Goal: Information Seeking & Learning: Learn about a topic

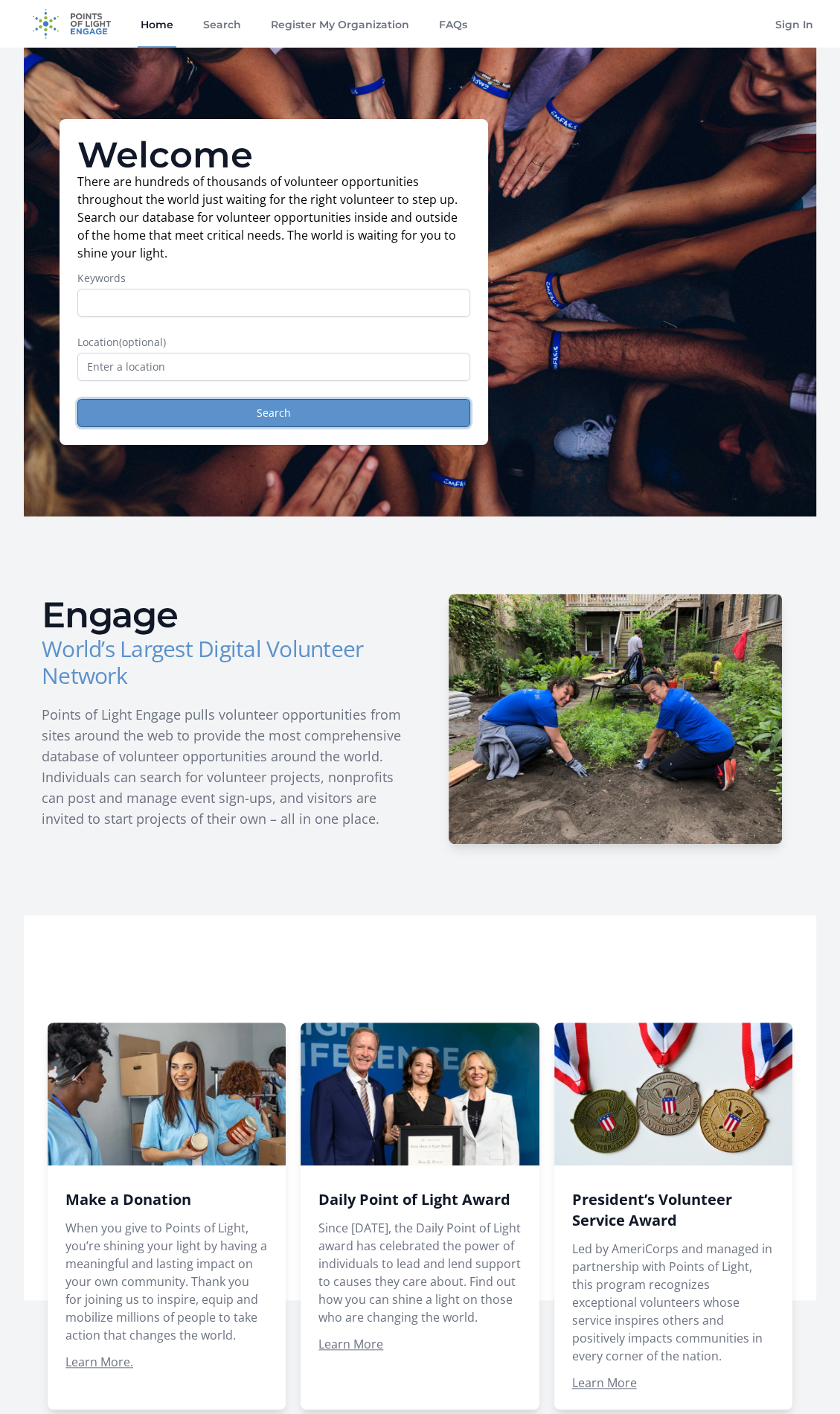
click at [284, 414] on button "Search" at bounding box center [273, 413] width 393 height 28
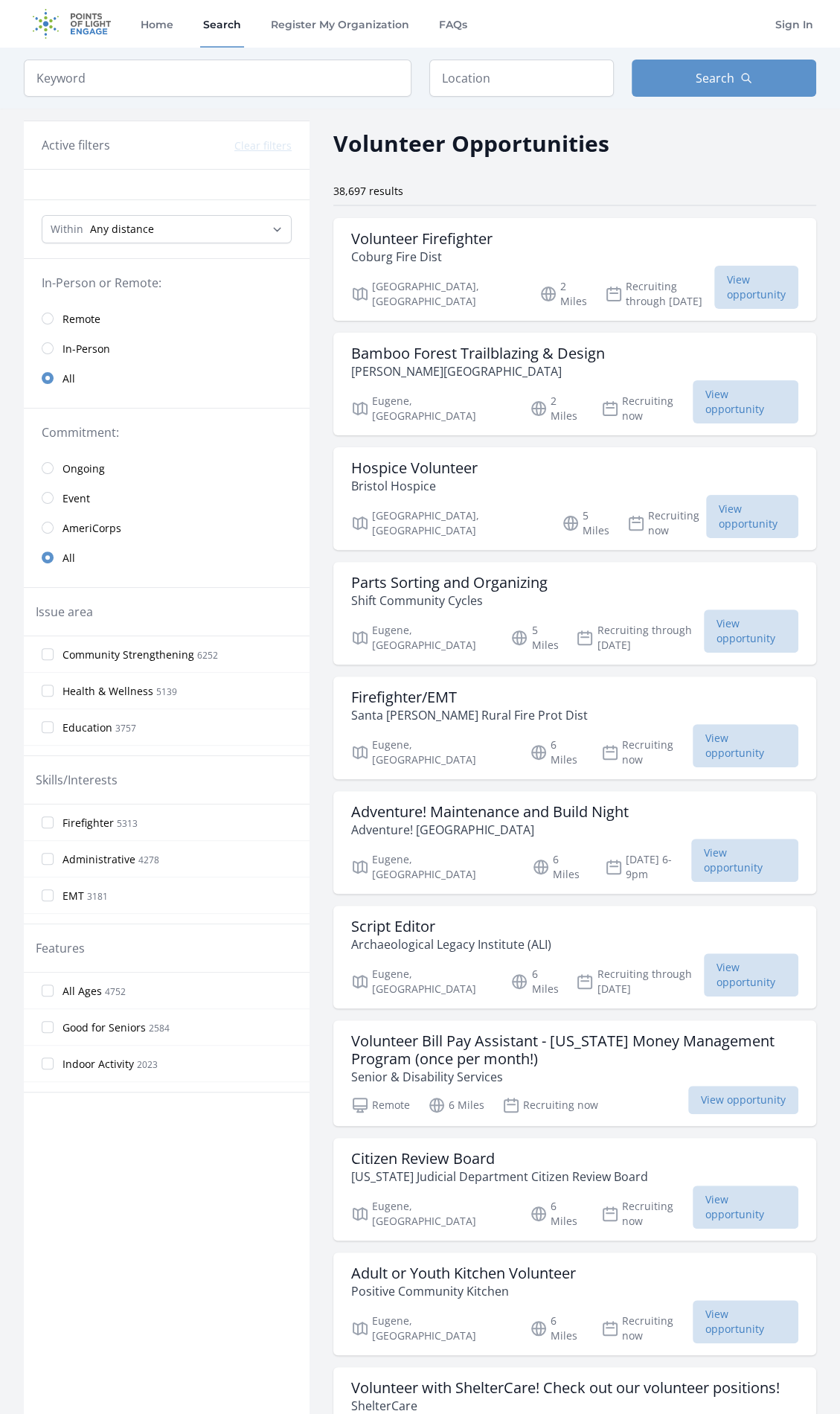
click at [86, 318] on span "Remote" at bounding box center [81, 319] width 38 height 15
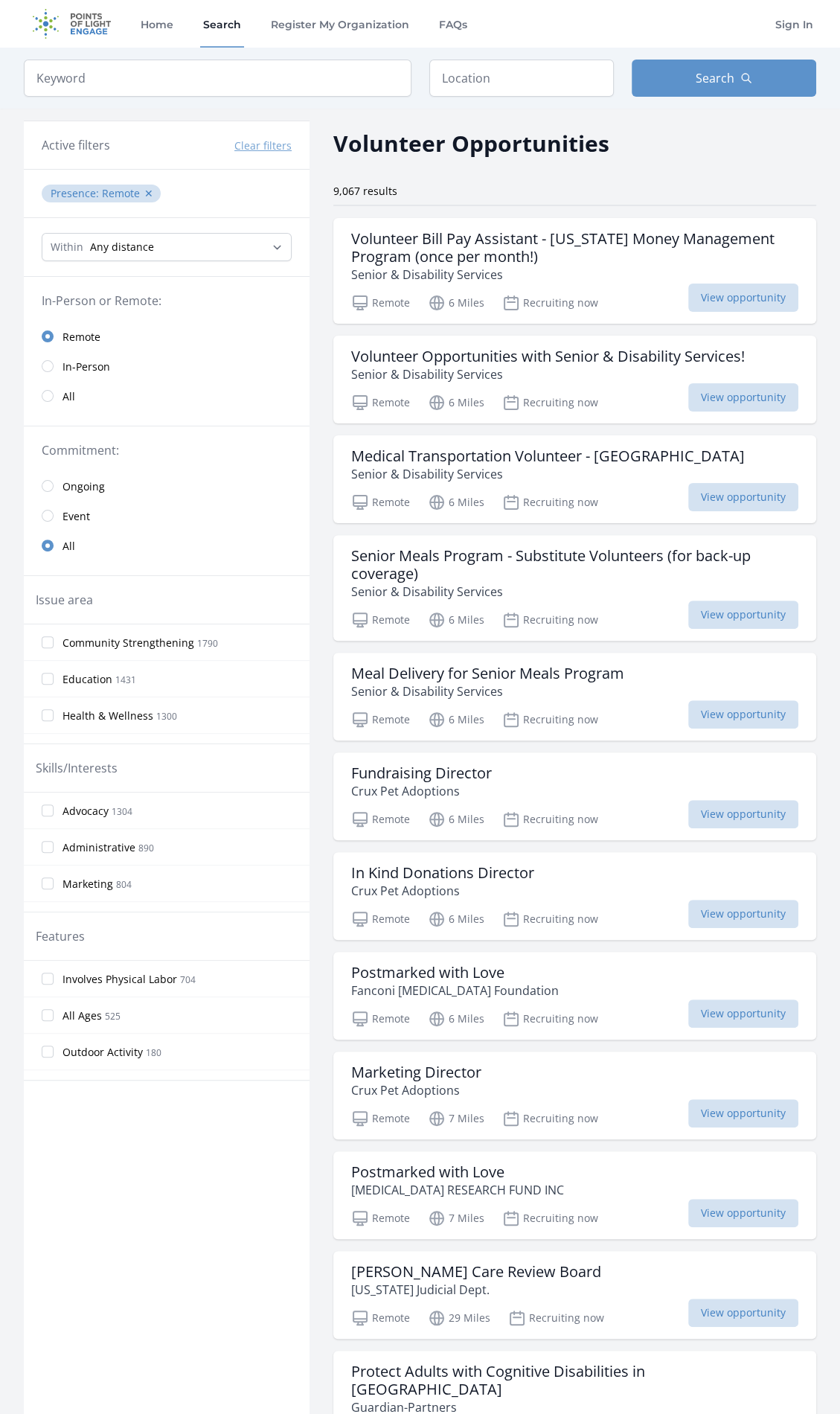
click at [60, 396] on link "All" at bounding box center [166, 396] width 285 height 30
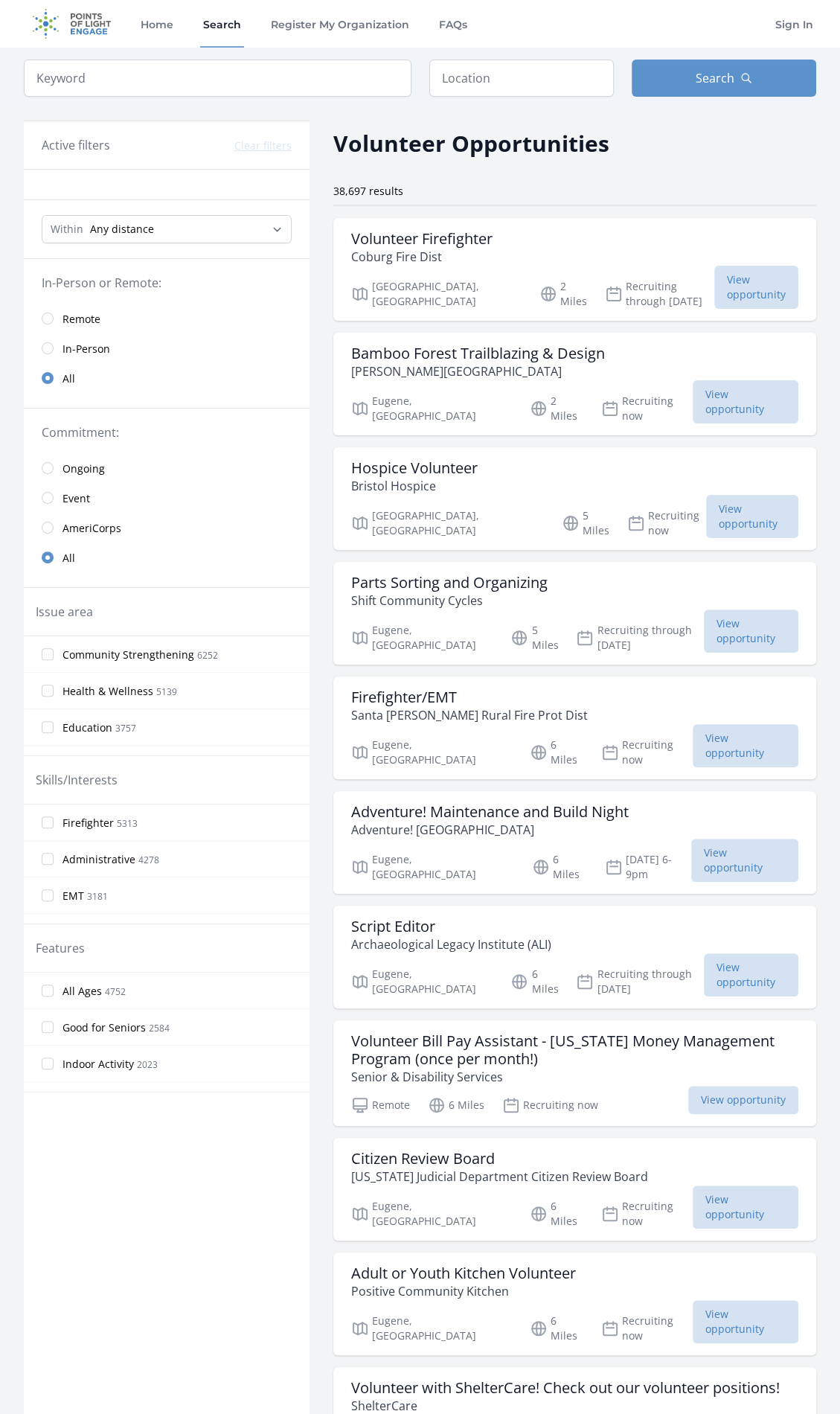
click at [56, 346] on link "In-Person" at bounding box center [166, 349] width 285 height 30
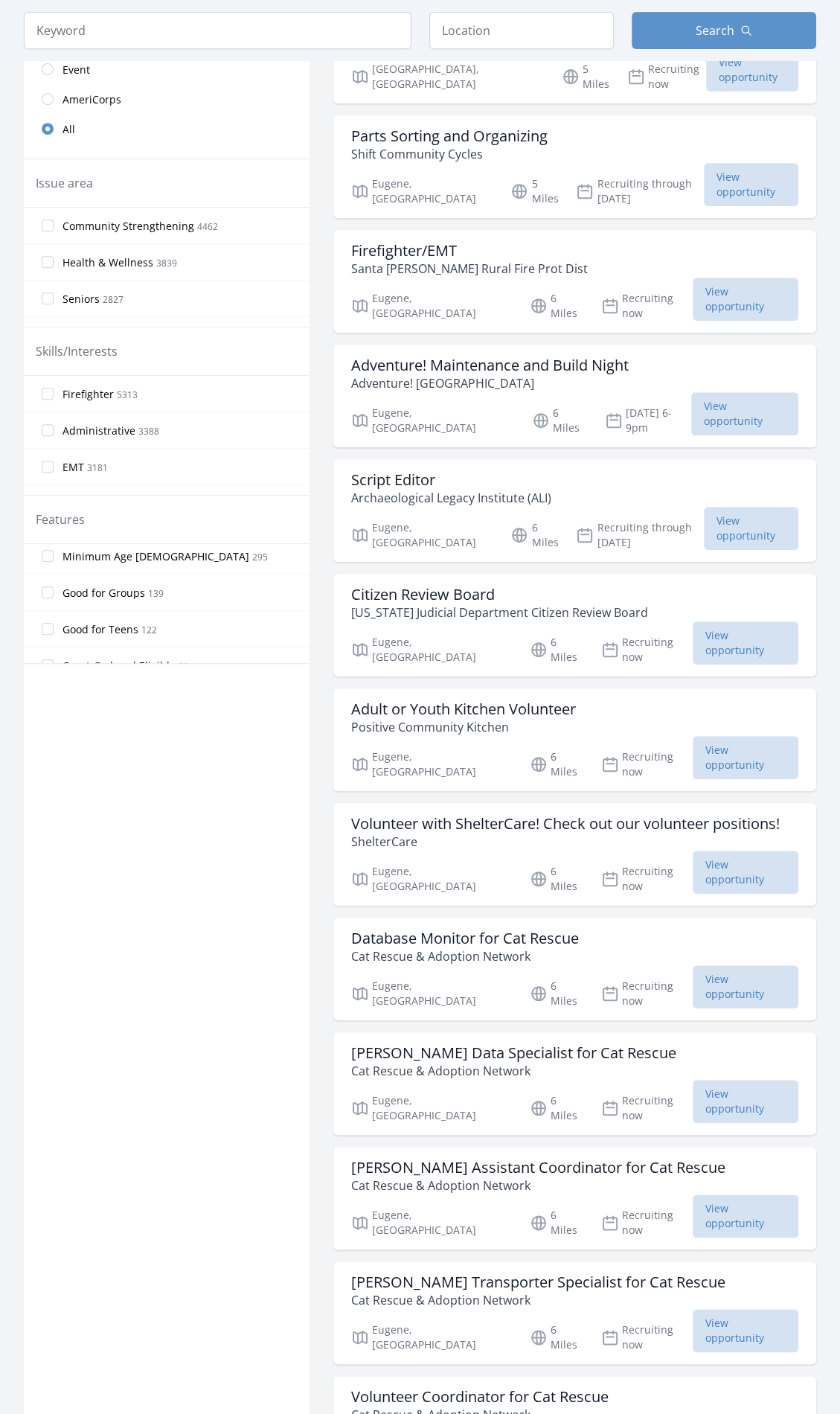
scroll to position [352, 0]
click at [194, 572] on label "Good for Teens 122" at bounding box center [166, 574] width 285 height 30
click at [54, 572] on input "Good for Teens 122" at bounding box center [47, 574] width 12 height 12
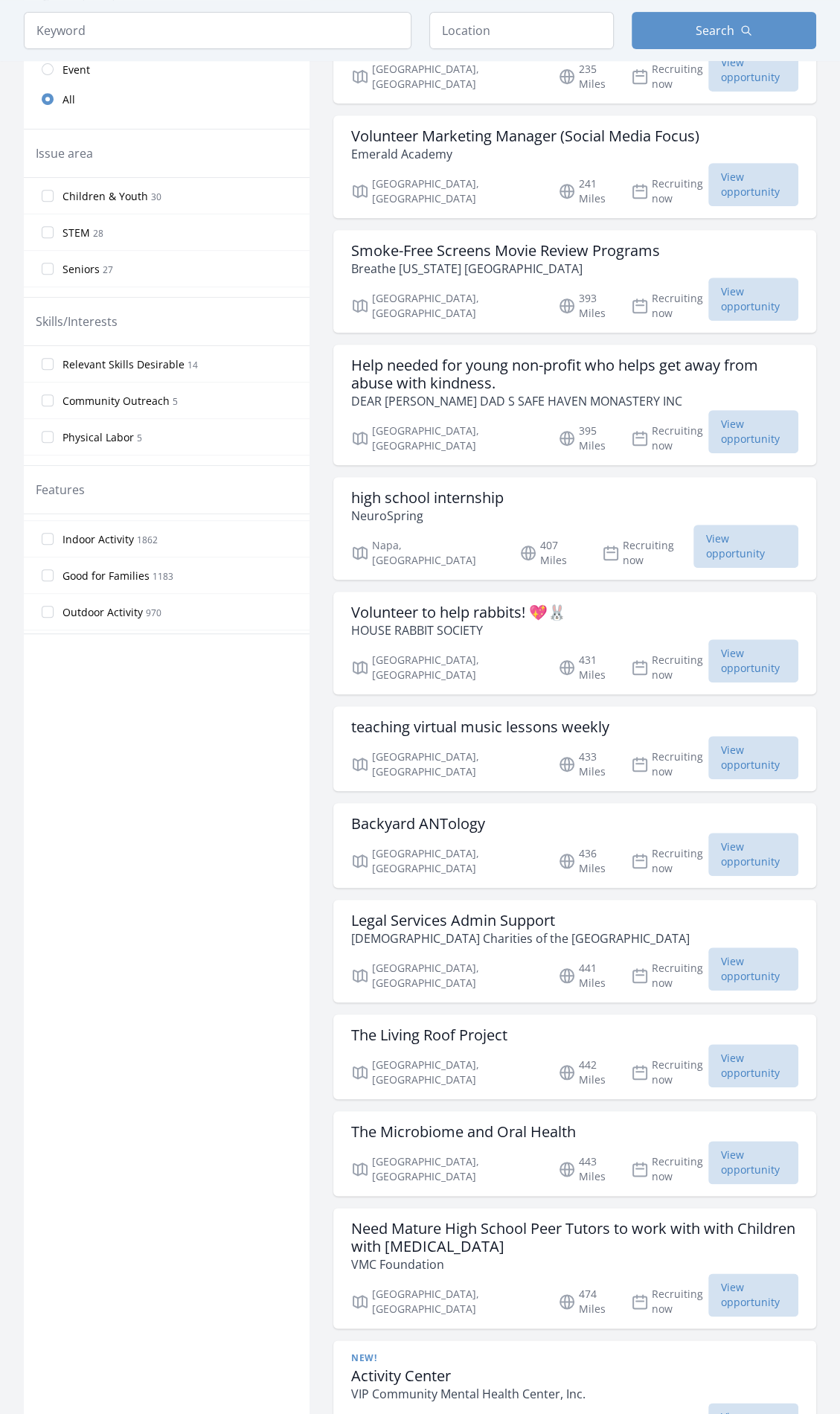
scroll to position [149, 0]
click at [210, 535] on label "Good for Families 1183" at bounding box center [166, 529] width 285 height 30
click at [54, 535] on input "Good for Families 1183" at bounding box center [47, 528] width 12 height 12
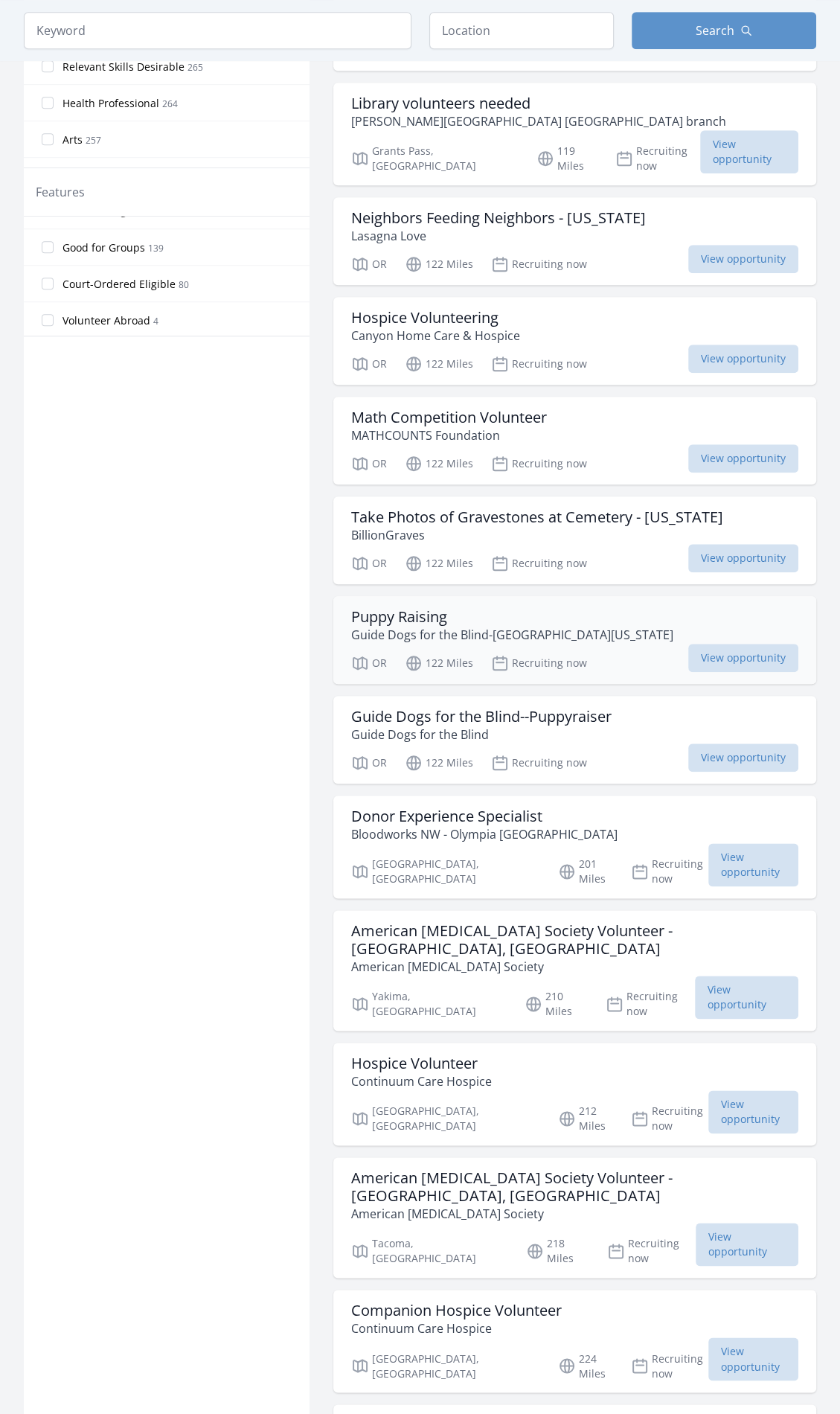
scroll to position [819, 0]
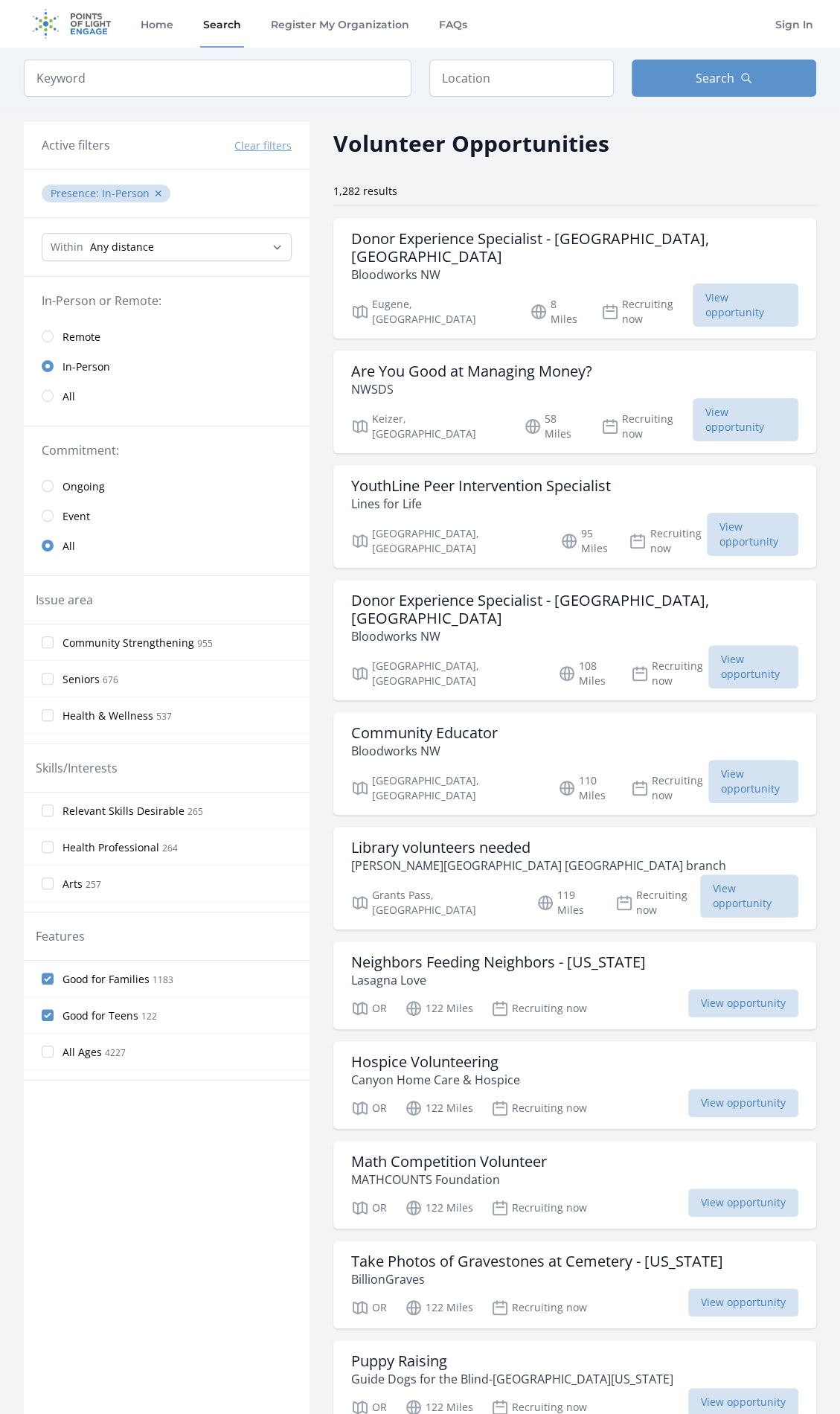
click at [149, 1015] on span "122" at bounding box center [149, 1016] width 16 height 12
click at [54, 1015] on input "Good for Teens 122" at bounding box center [47, 1015] width 12 height 12
click at [156, 981] on span "1183" at bounding box center [163, 980] width 21 height 12
click at [54, 981] on input "Good for Families 1183" at bounding box center [47, 978] width 12 height 12
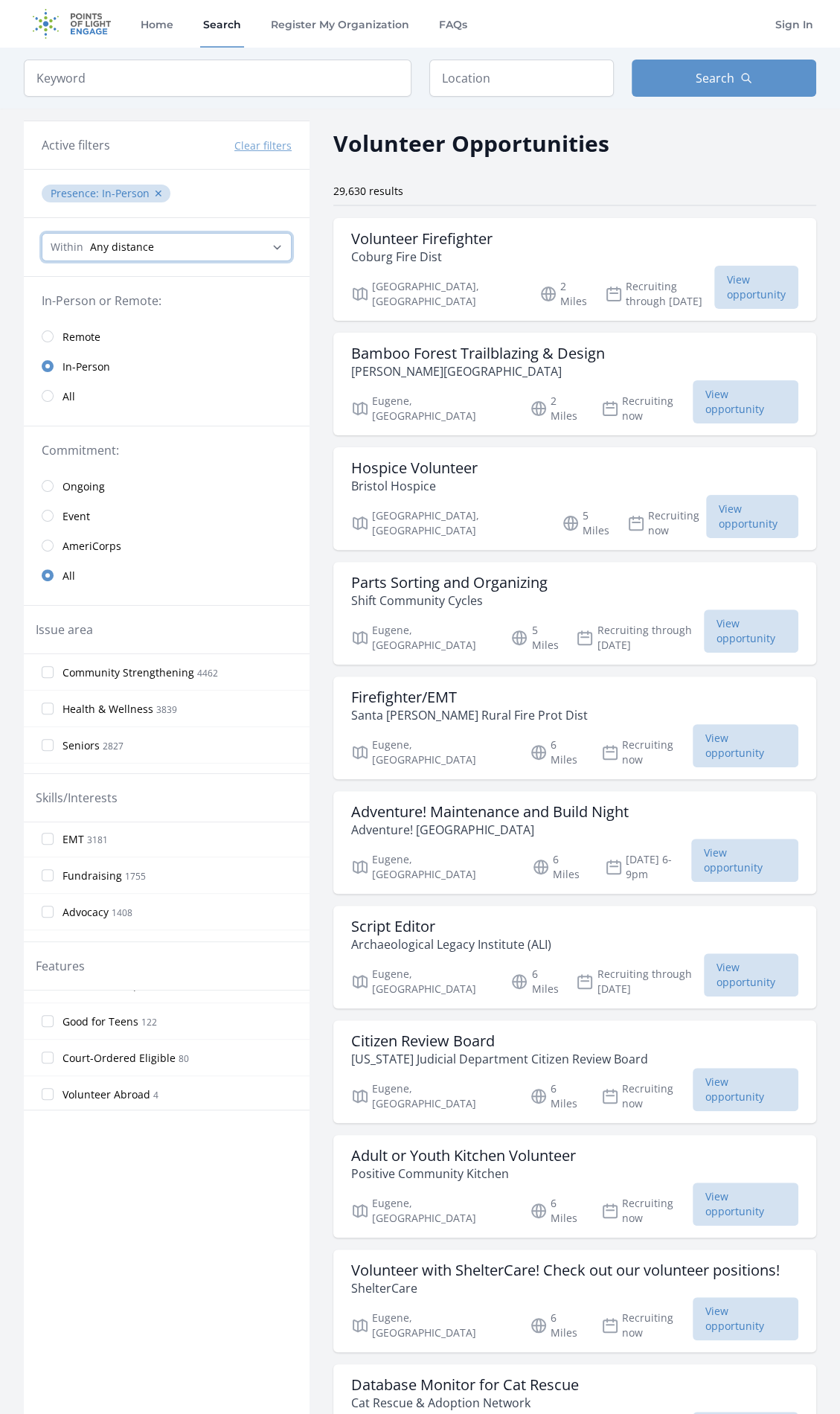
click at [180, 249] on select "Any distance , 5 Miles , 20 Miles , 50 Miles , 100 Miles" at bounding box center [166, 247] width 250 height 28
select select "32186"
click at [42, 233] on select "Any distance , 5 Miles , 20 Miles , 50 Miles , 100 Miles" at bounding box center [166, 247] width 250 height 28
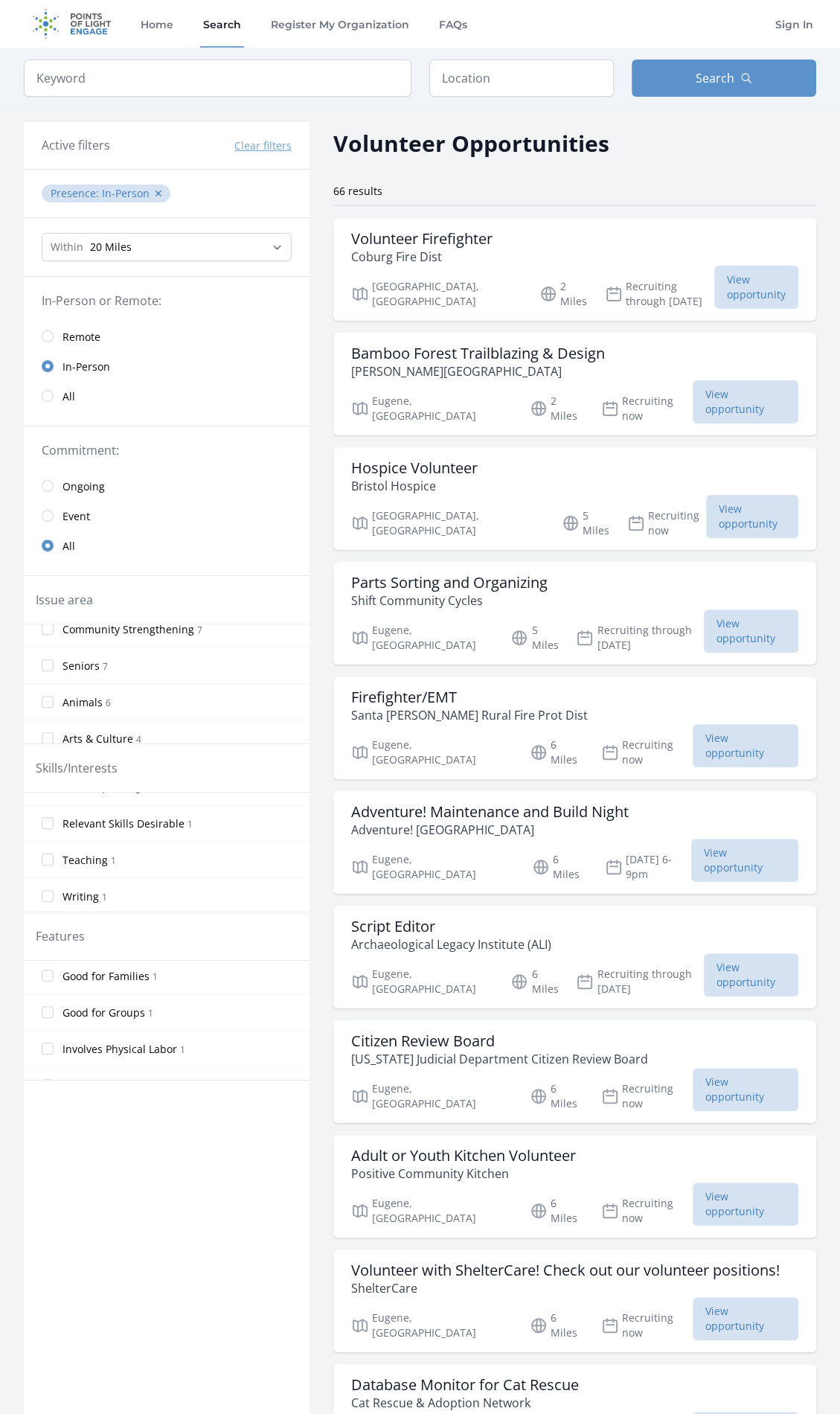
scroll to position [75, 0]
click at [230, 674] on label "Animals 6" at bounding box center [166, 677] width 285 height 30
click at [54, 674] on input "Animals 6" at bounding box center [47, 677] width 12 height 12
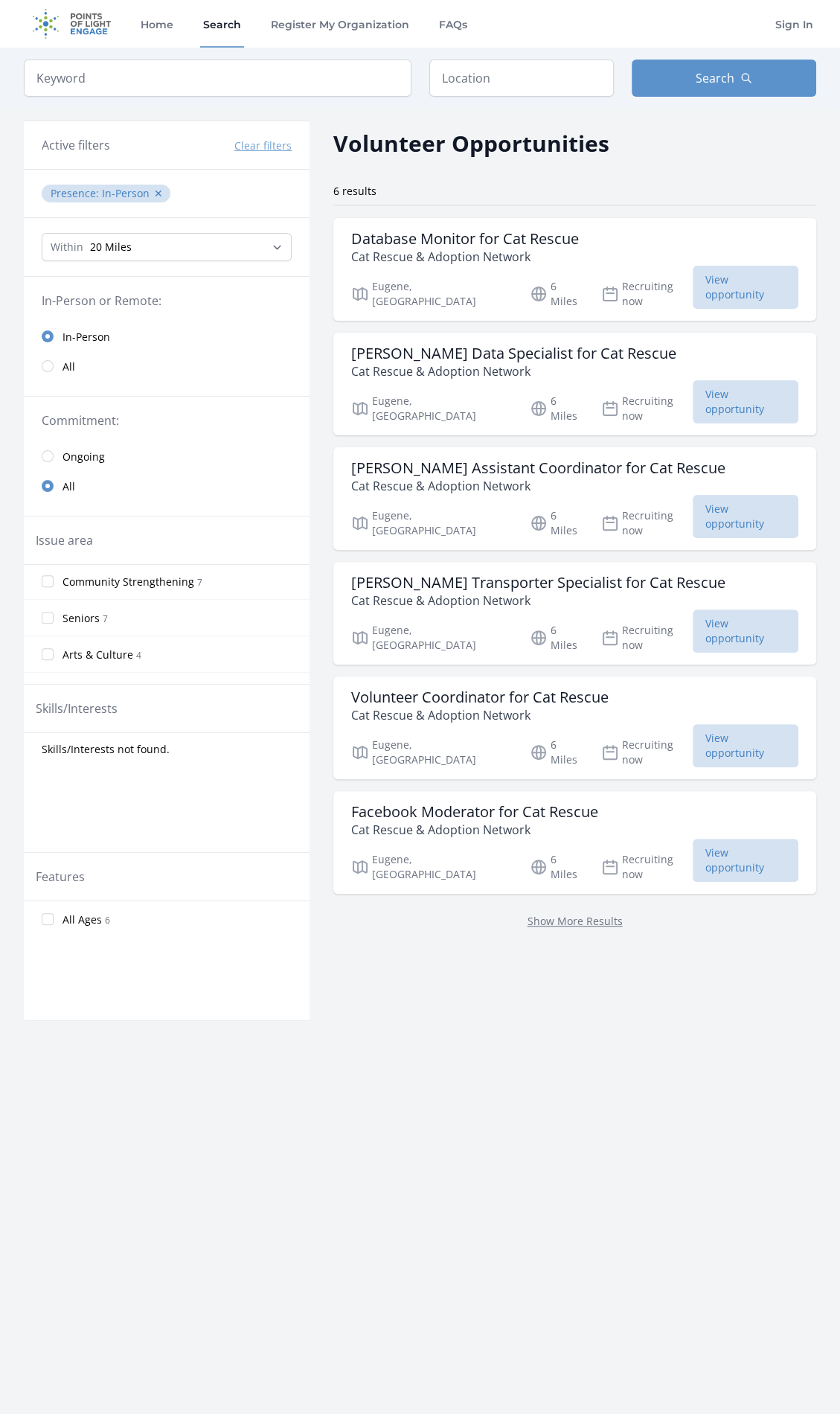
click at [142, 660] on label "Arts & Culture 4" at bounding box center [166, 654] width 285 height 30
click at [54, 660] on input "Arts & Culture 4" at bounding box center [47, 654] width 12 height 12
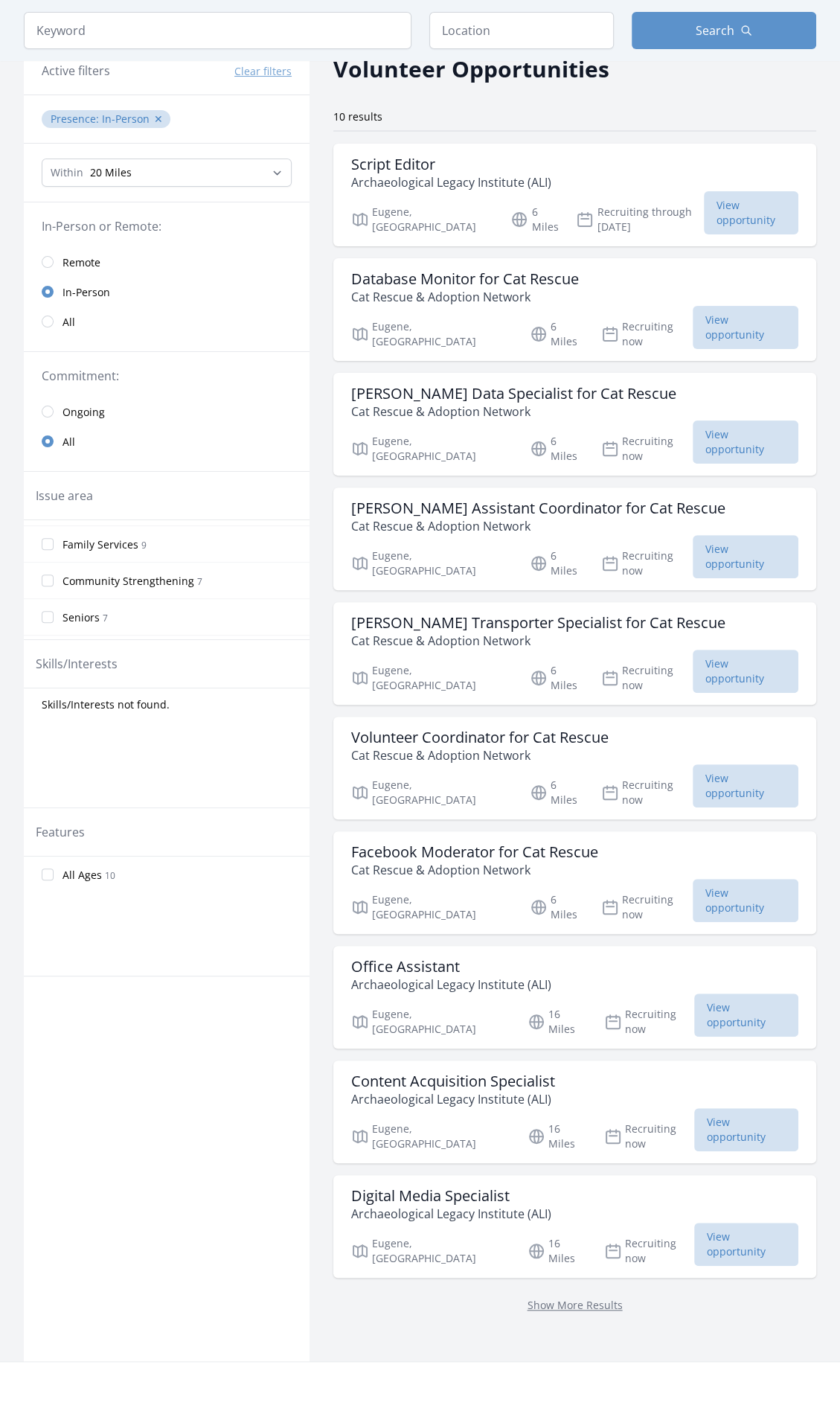
scroll to position [93, 0]
click at [220, 556] on label "Community Strengthening 7" at bounding box center [166, 555] width 285 height 30
click at [54, 556] on input "Community Strengthening 7" at bounding box center [47, 555] width 12 height 12
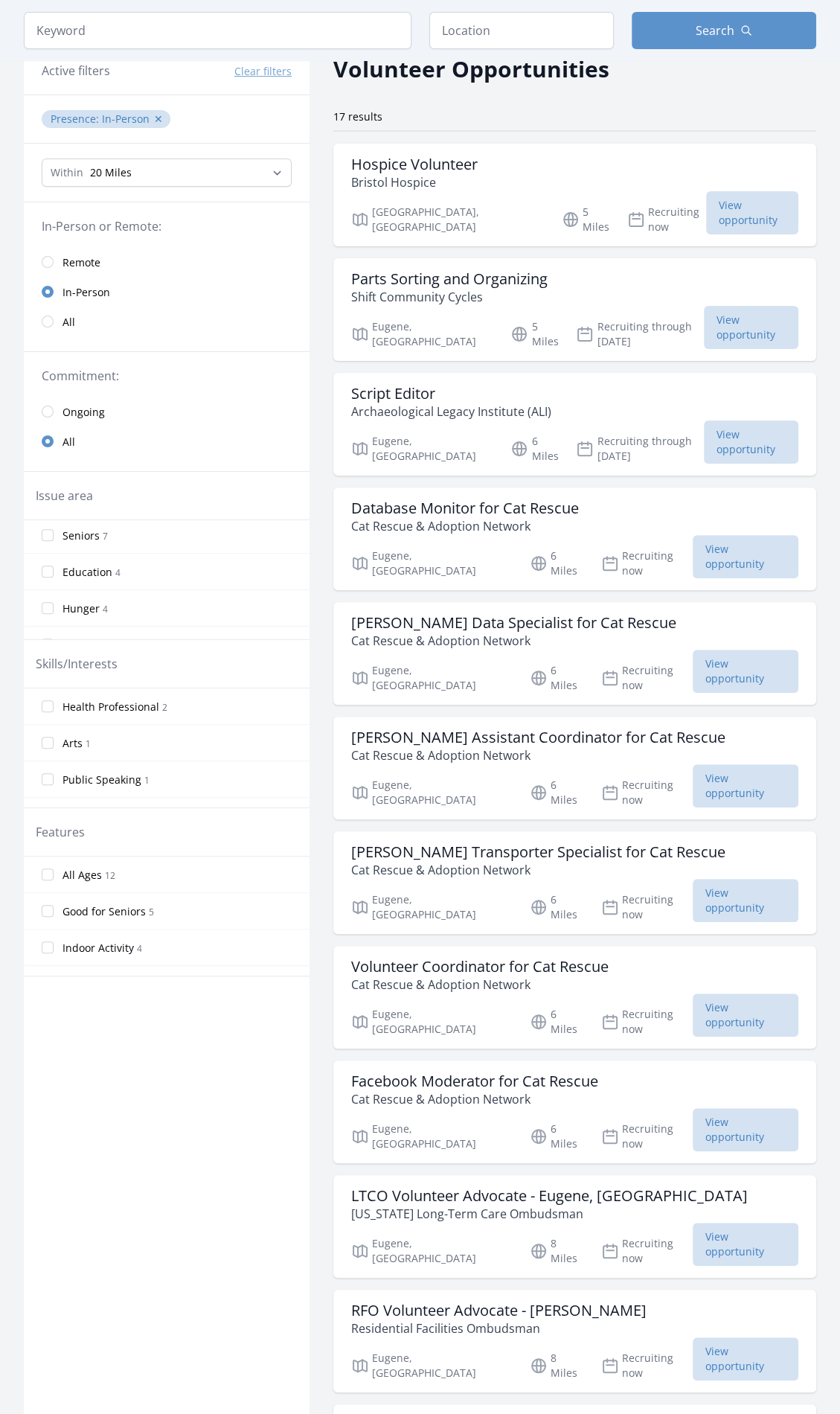
scroll to position [223, 0]
click at [158, 540] on label "Hunger 4" at bounding box center [166, 534] width 285 height 30
click at [54, 540] on input "Hunger 4" at bounding box center [47, 533] width 12 height 12
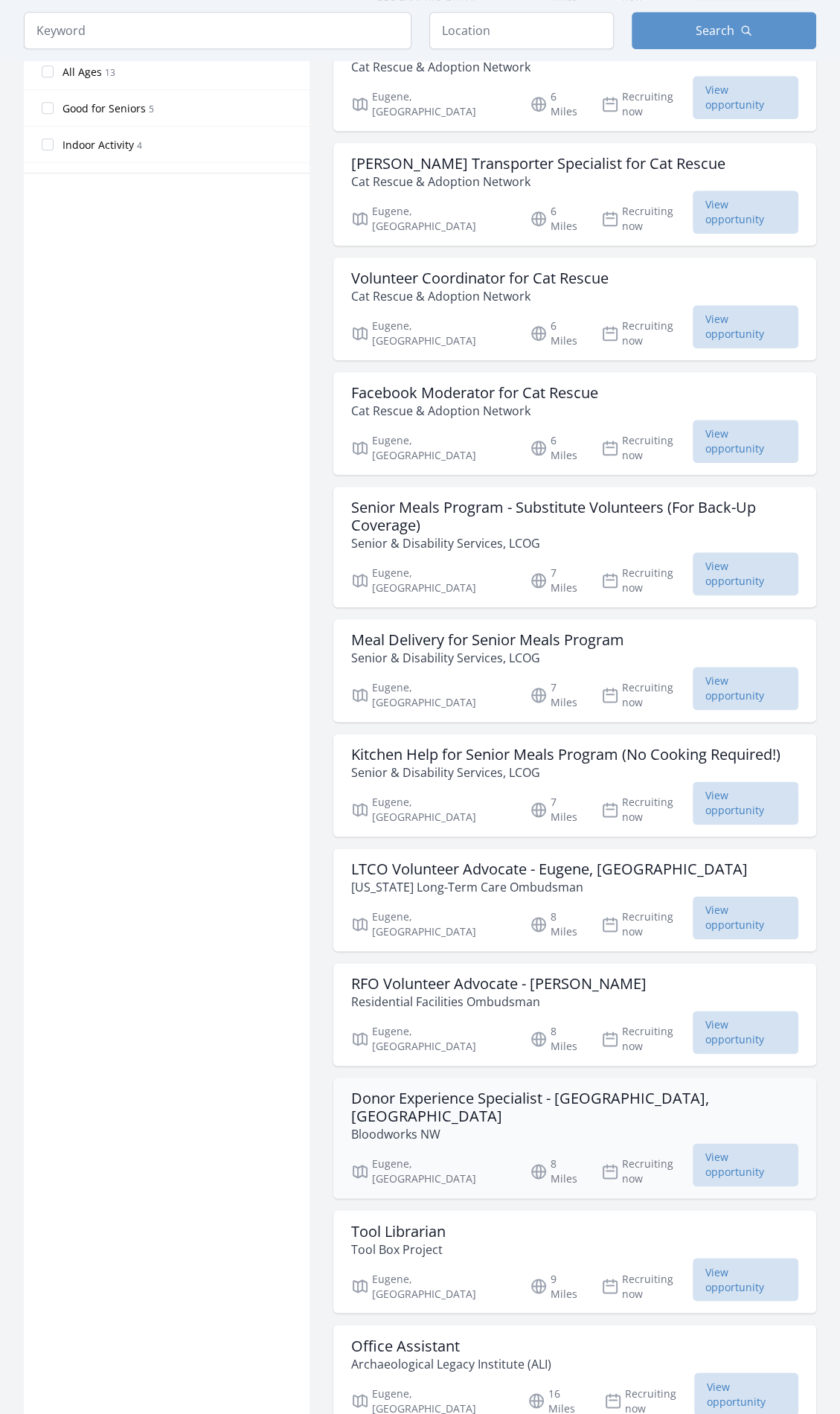
scroll to position [893, 0]
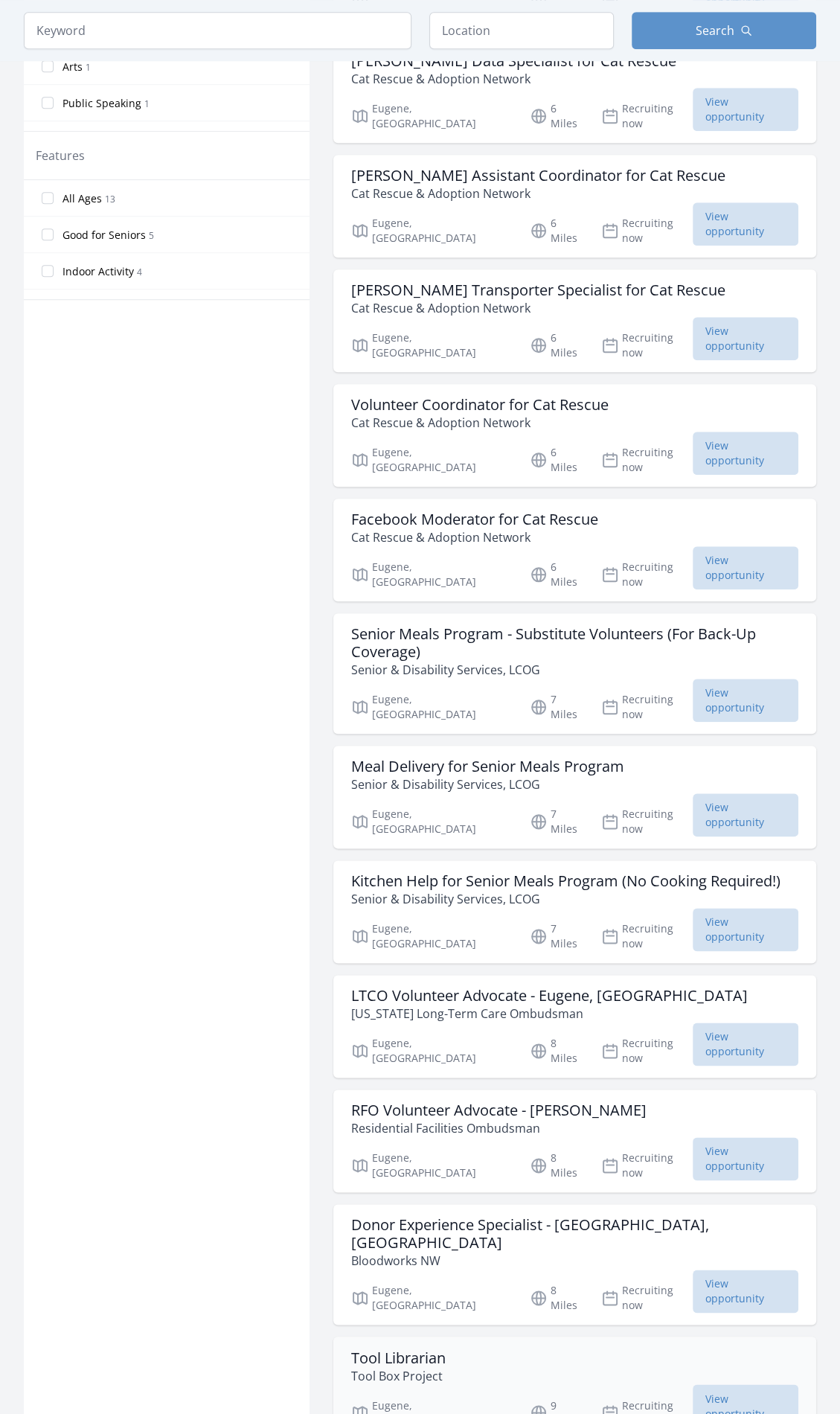
scroll to position [745, 0]
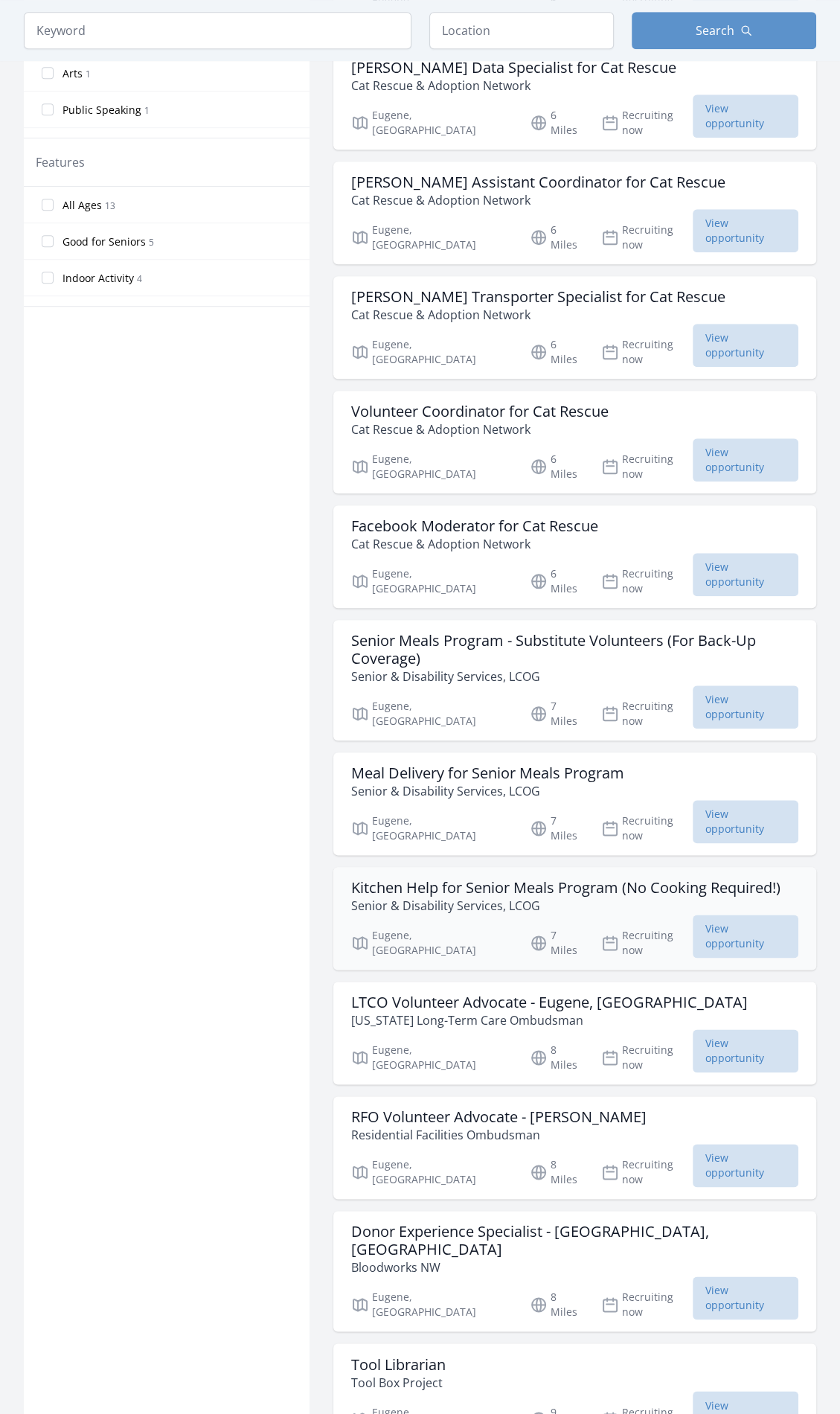
click at [608, 897] on p "Senior & Disability Services, LCOG" at bounding box center [566, 906] width 429 height 18
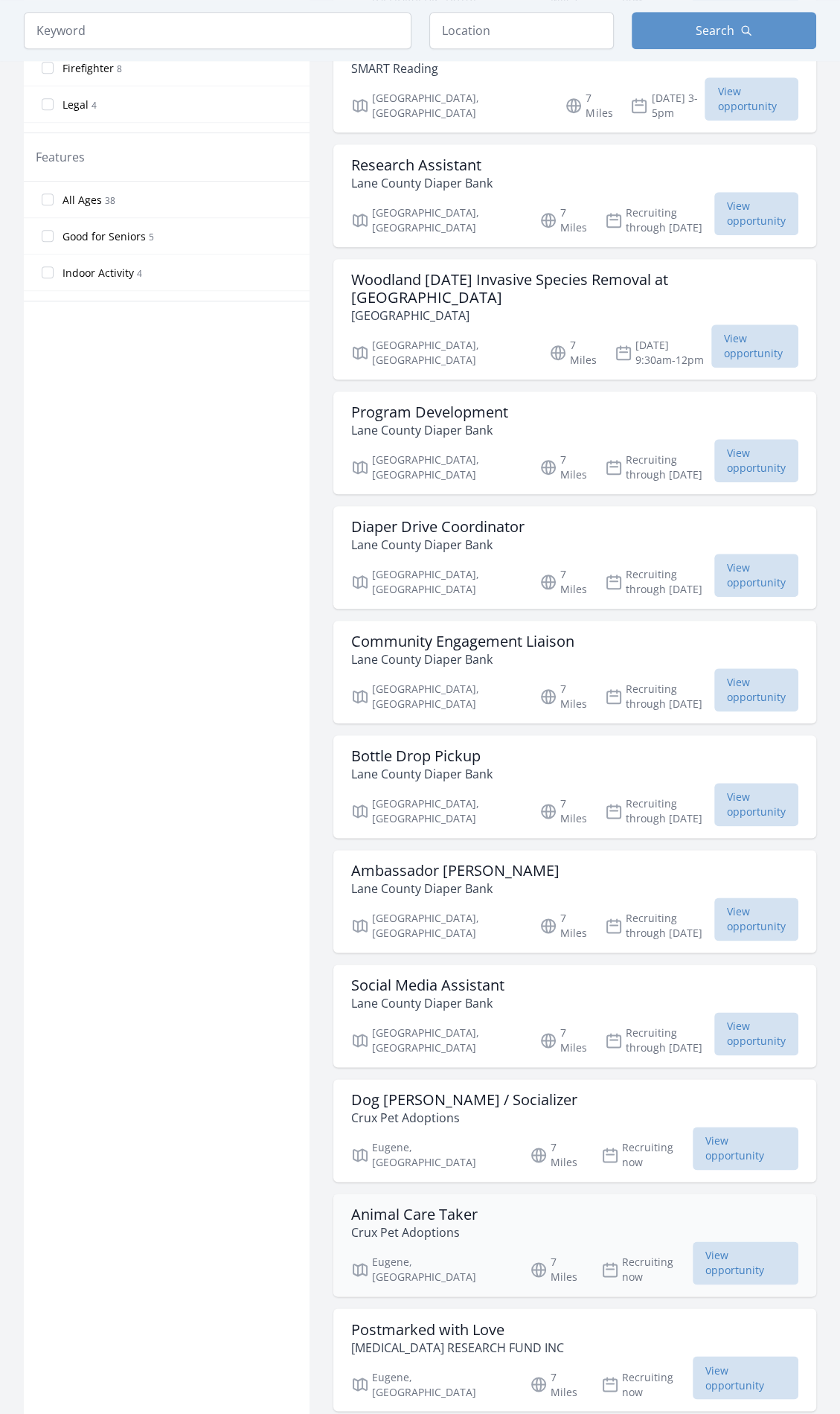
scroll to position [928, 0]
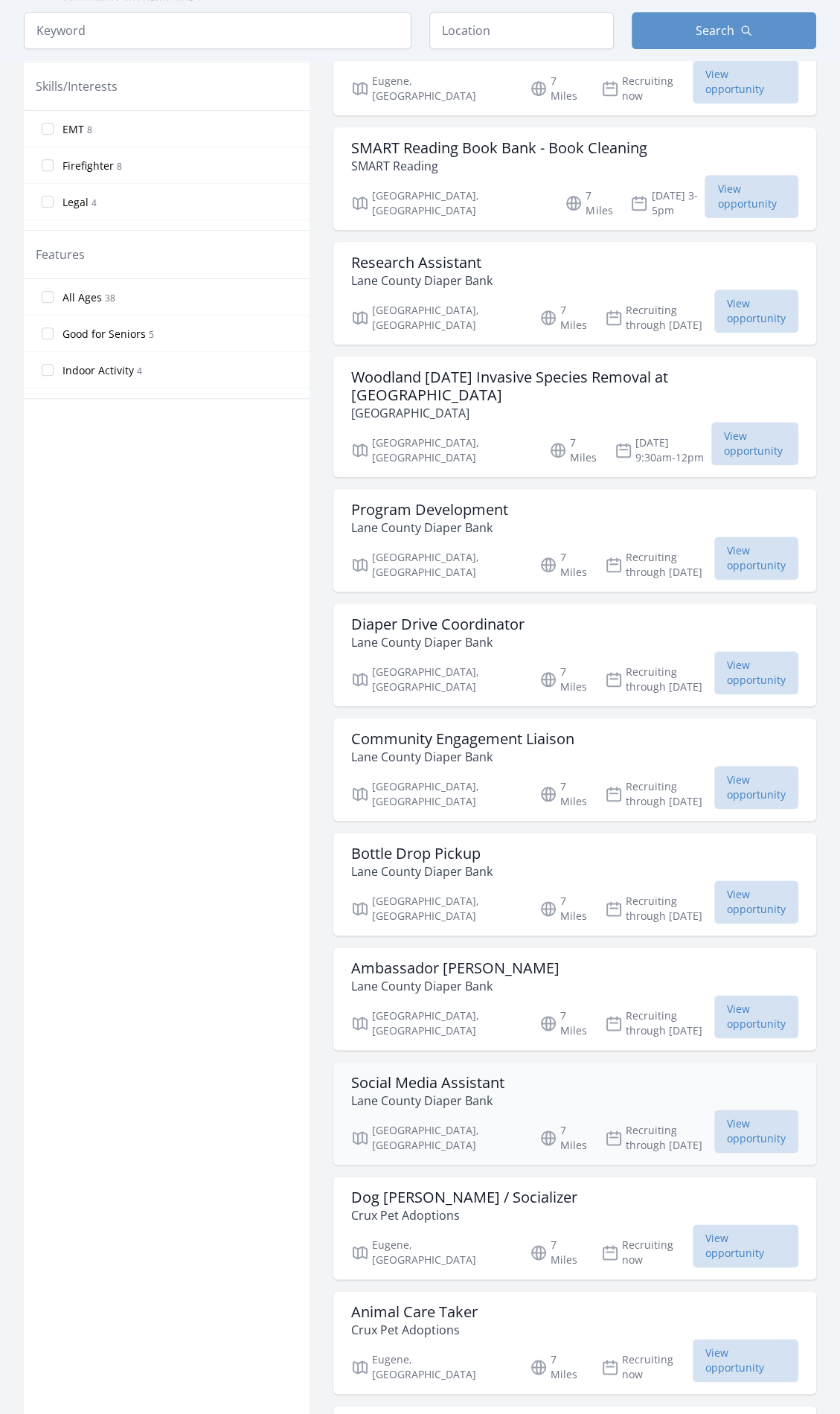
scroll to position [630, 0]
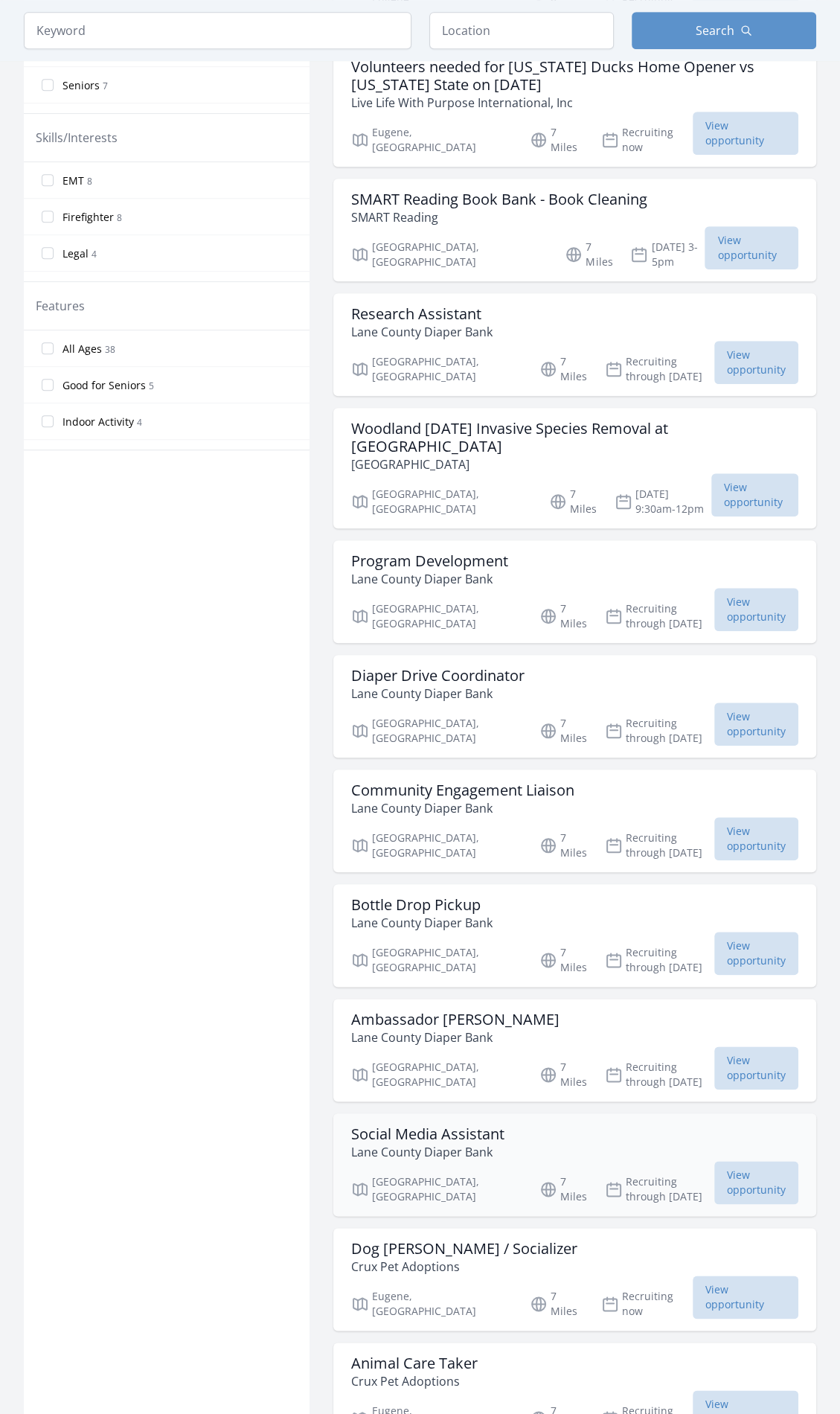
click at [580, 1125] on div "Social Media Assistant Lane County Diaper Bank" at bounding box center [575, 1143] width 447 height 36
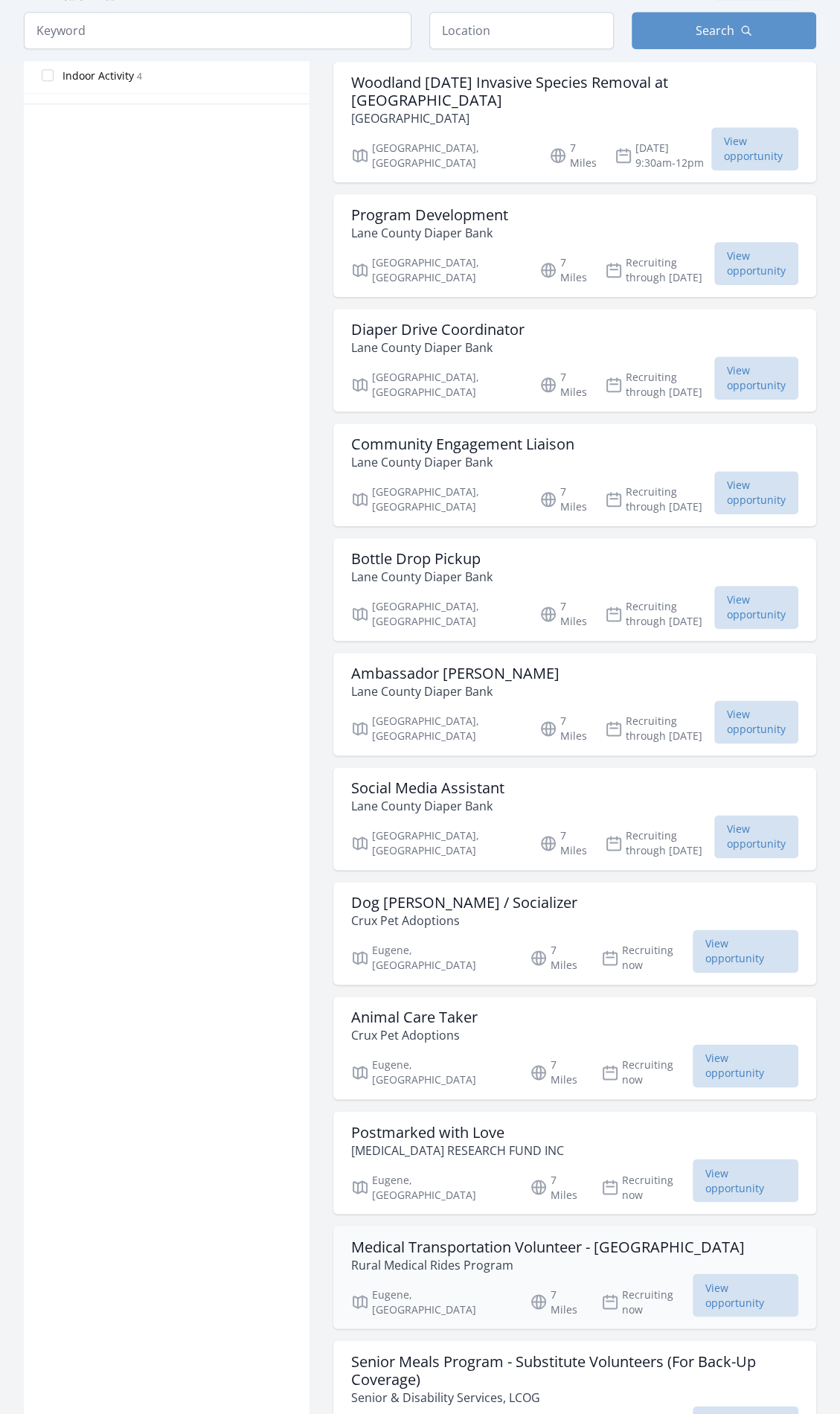
scroll to position [1003, 0]
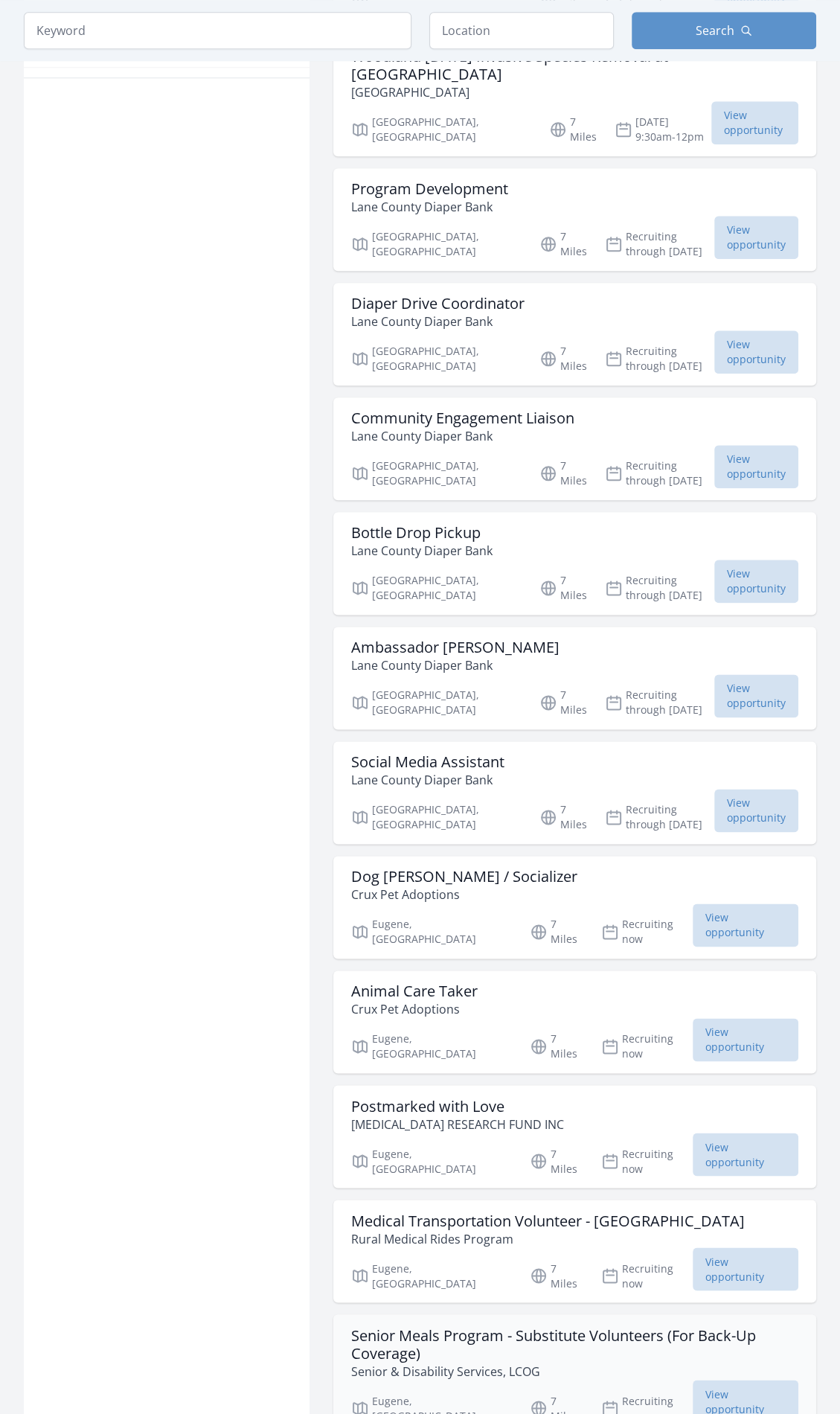
click at [603, 1327] on h3 "Senior Meals Program - Substitute Volunteers (For Back-Up Coverage)" at bounding box center [575, 1345] width 447 height 36
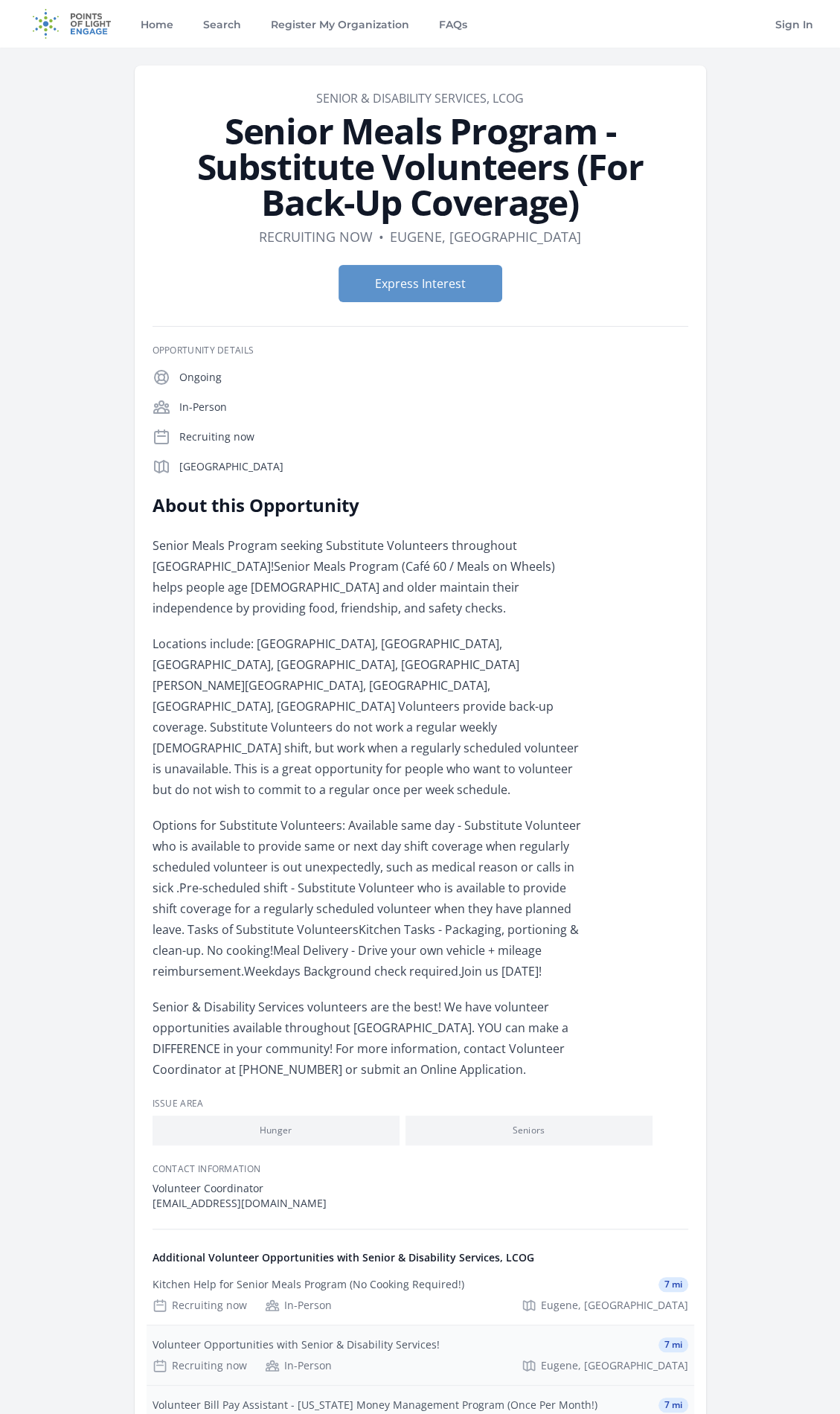
click at [623, 1343] on ul "Kitchen Help for Senior Meals Program (No Cooking Required!) 7 mi Recruiting no…" at bounding box center [420, 1385] width 548 height 240
